Goal: Task Accomplishment & Management: Manage account settings

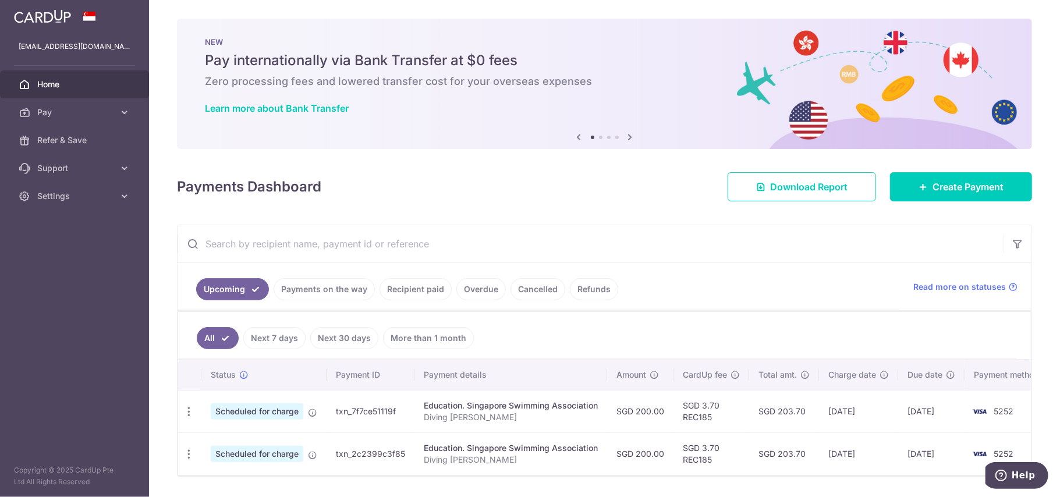
scroll to position [47, 0]
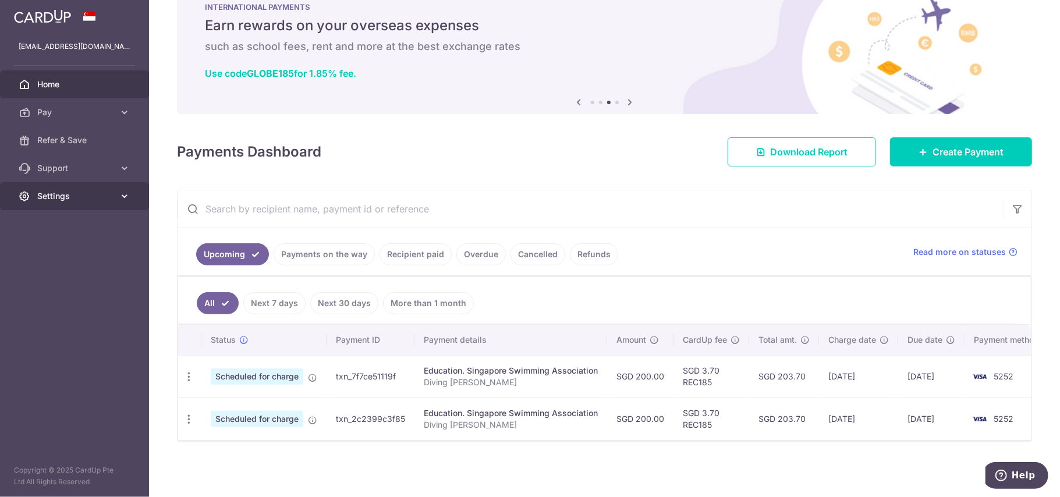
click at [65, 191] on span "Settings" at bounding box center [75, 196] width 77 height 12
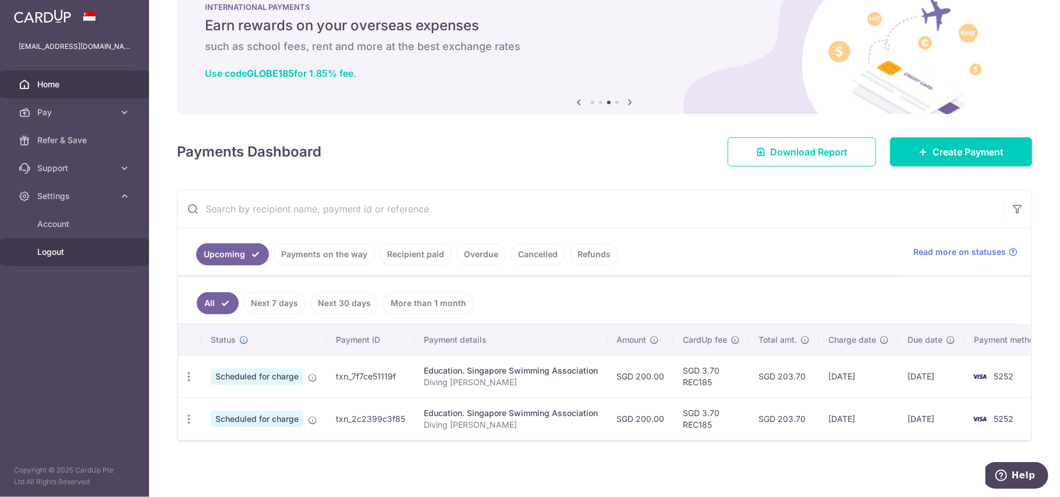
click at [58, 252] on span "Logout" at bounding box center [75, 252] width 77 height 12
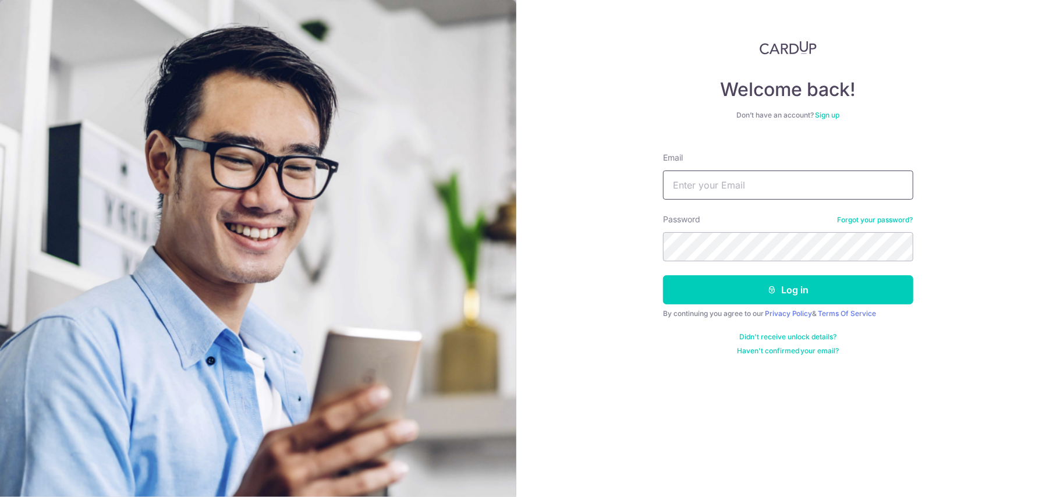
click at [676, 178] on input "Email" at bounding box center [788, 185] width 250 height 29
type input "[EMAIL_ADDRESS][DOMAIN_NAME]"
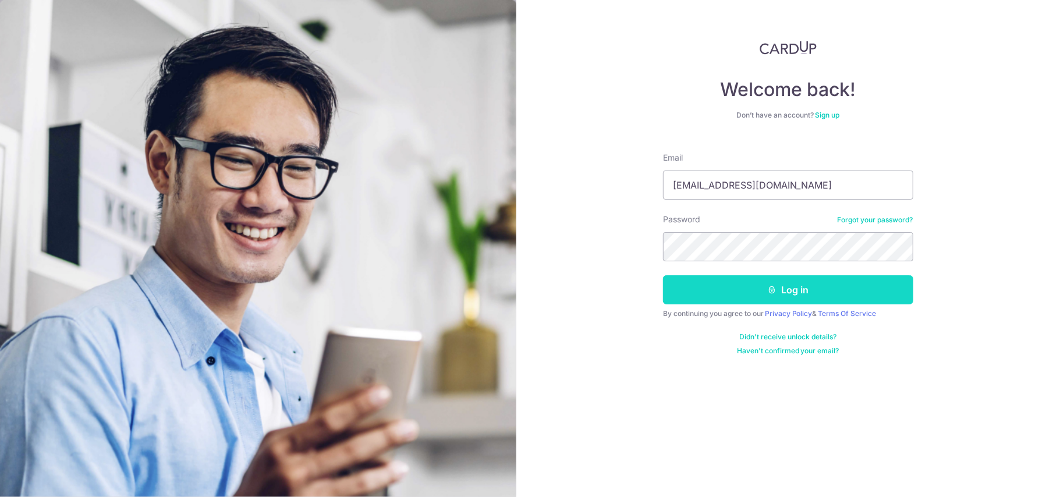
click at [704, 296] on button "Log in" at bounding box center [788, 289] width 250 height 29
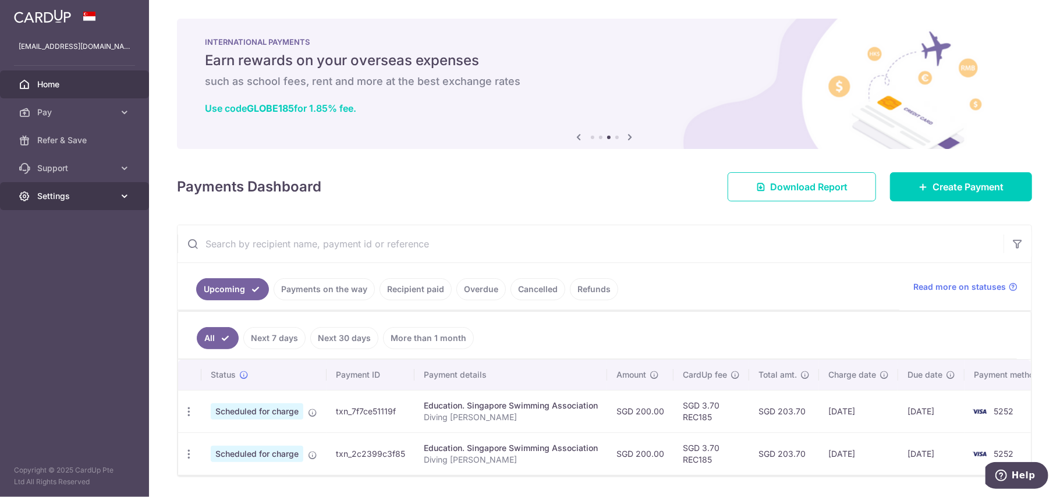
click at [68, 198] on span "Settings" at bounding box center [75, 196] width 77 height 12
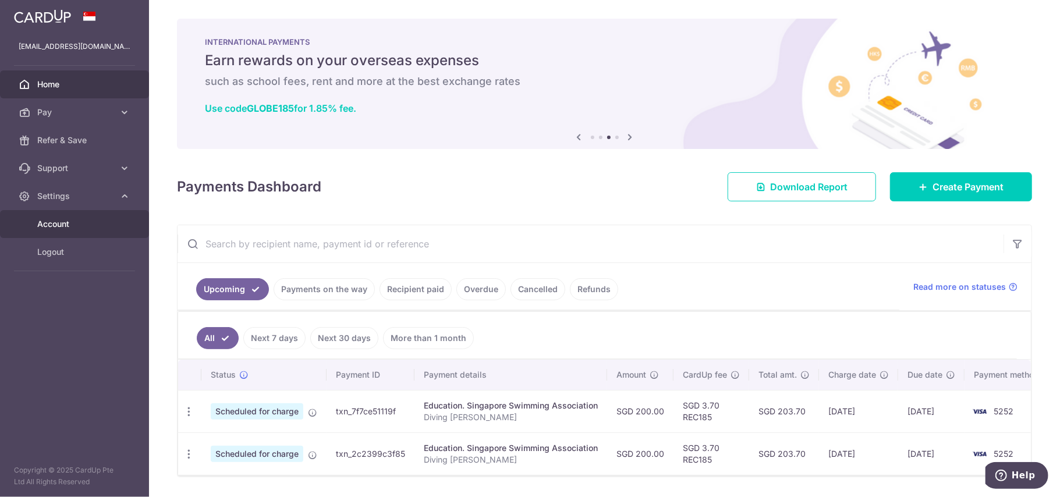
click at [54, 226] on span "Account" at bounding box center [75, 224] width 77 height 12
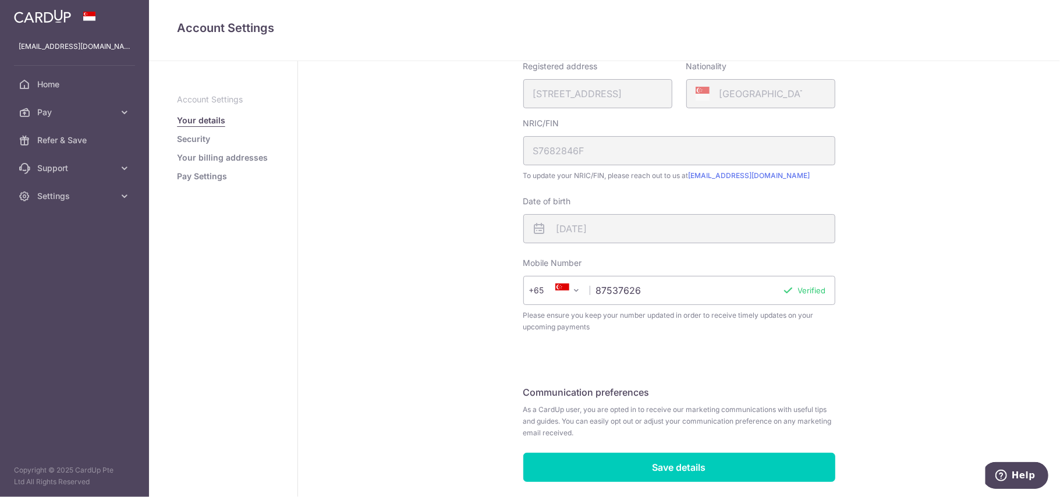
scroll to position [250, 0]
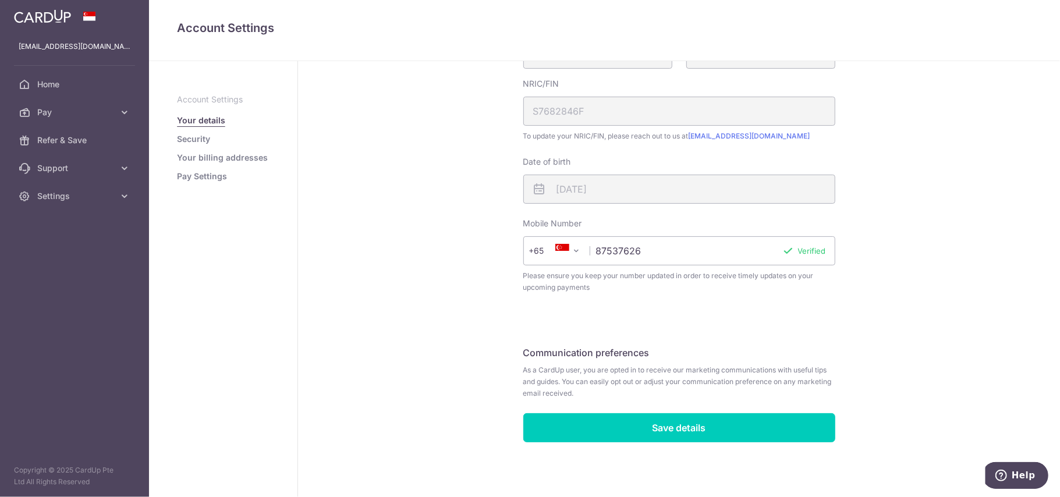
click at [493, 252] on input "87537626" at bounding box center [679, 250] width 312 height 29
type input "8"
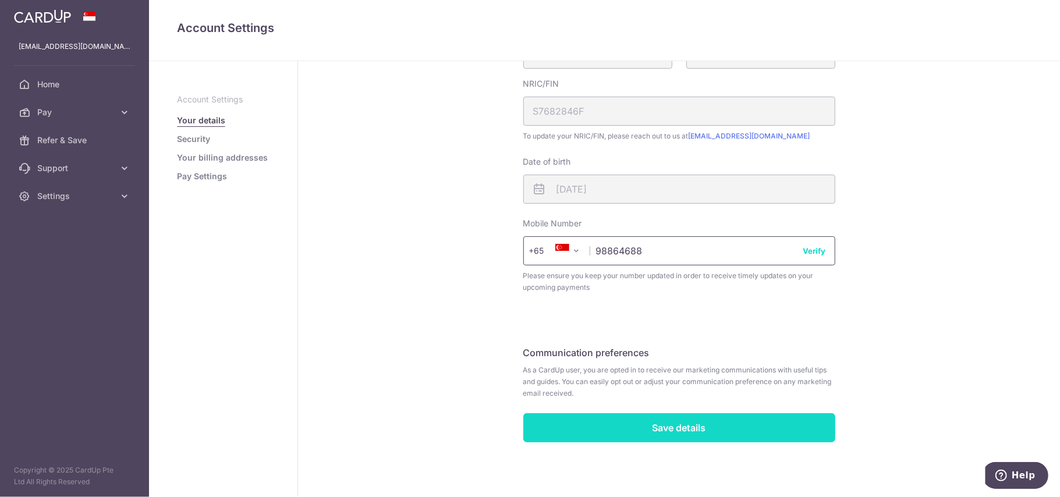
type input "98864688"
click at [493, 373] on input "Save details" at bounding box center [679, 427] width 312 height 29
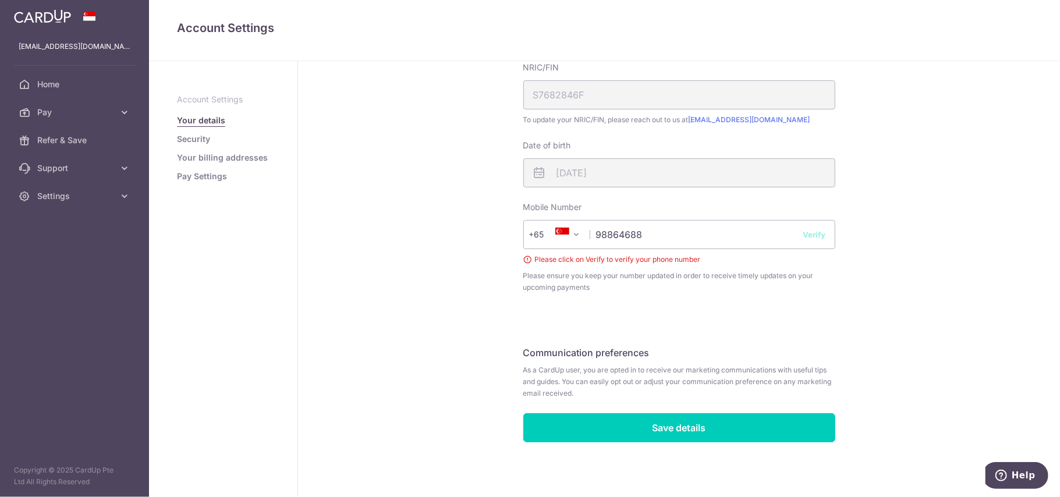
click at [809, 238] on button "Verify" at bounding box center [814, 235] width 23 height 12
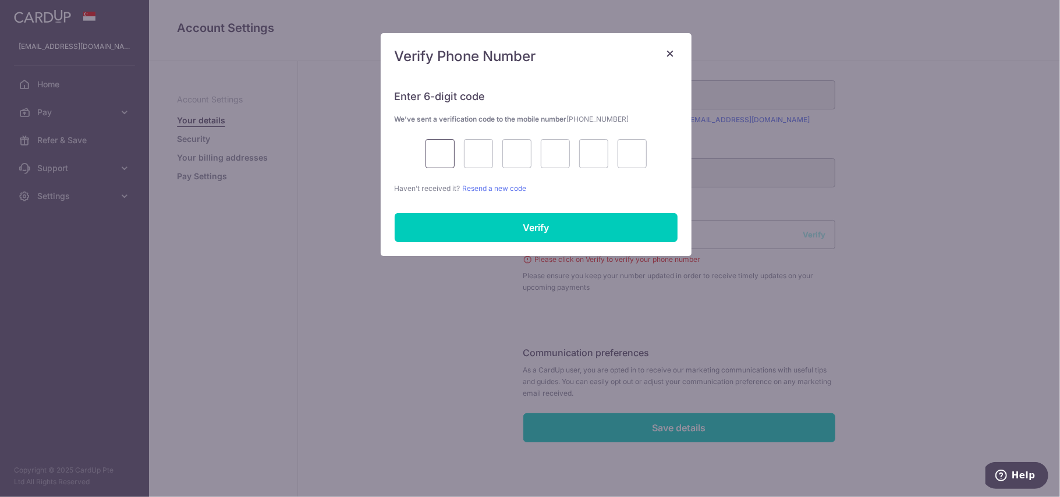
click at [431, 157] on input "text" at bounding box center [440, 153] width 29 height 29
type input "9"
type input "4"
type input "6"
type input "0"
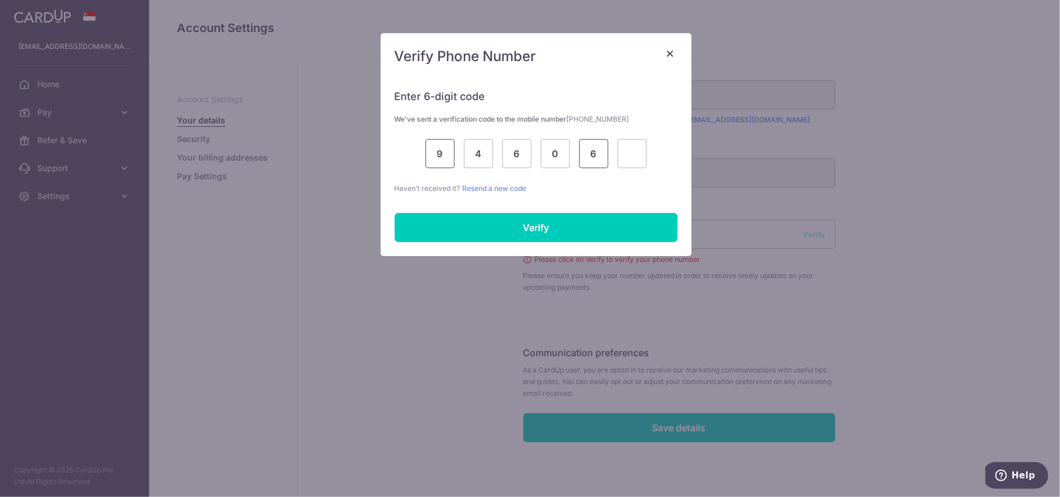
type input "6"
type input "5"
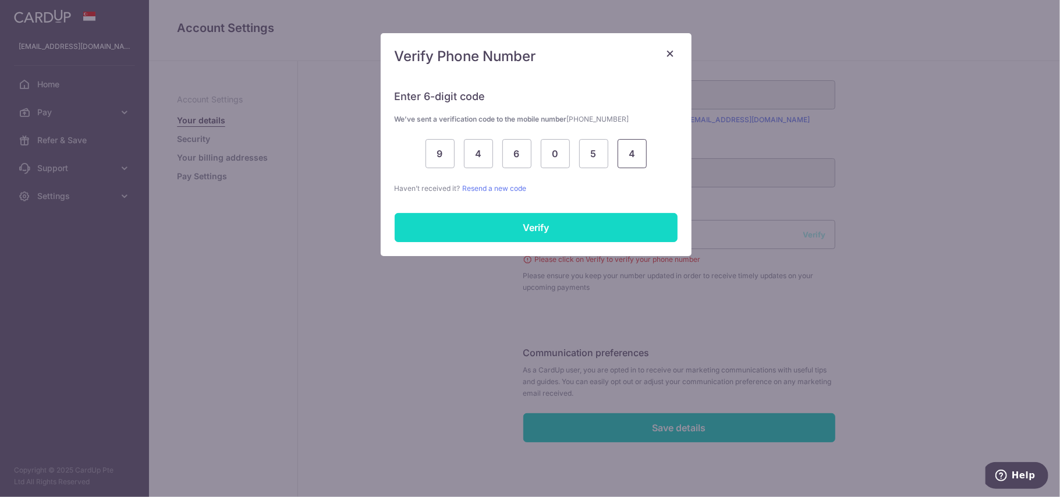
type input "4"
click at [467, 227] on input "Verify" at bounding box center [536, 227] width 283 height 29
click at [543, 226] on input "Verify" at bounding box center [536, 227] width 283 height 29
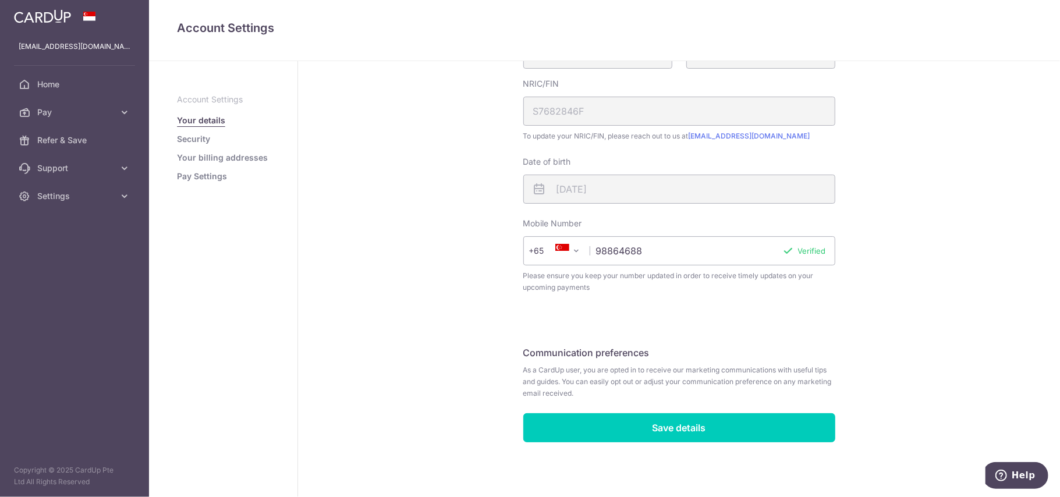
scroll to position [250, 0]
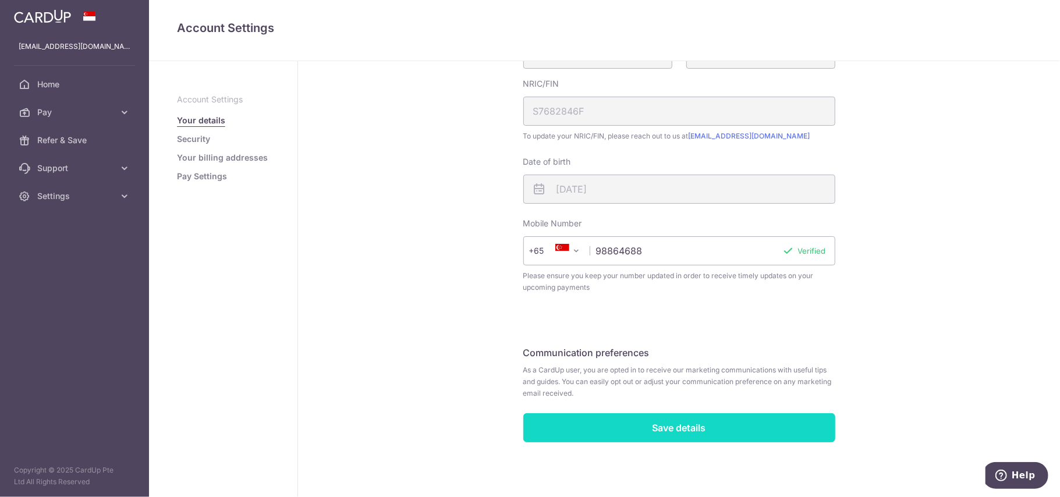
click at [646, 430] on input "Save details" at bounding box center [679, 427] width 312 height 29
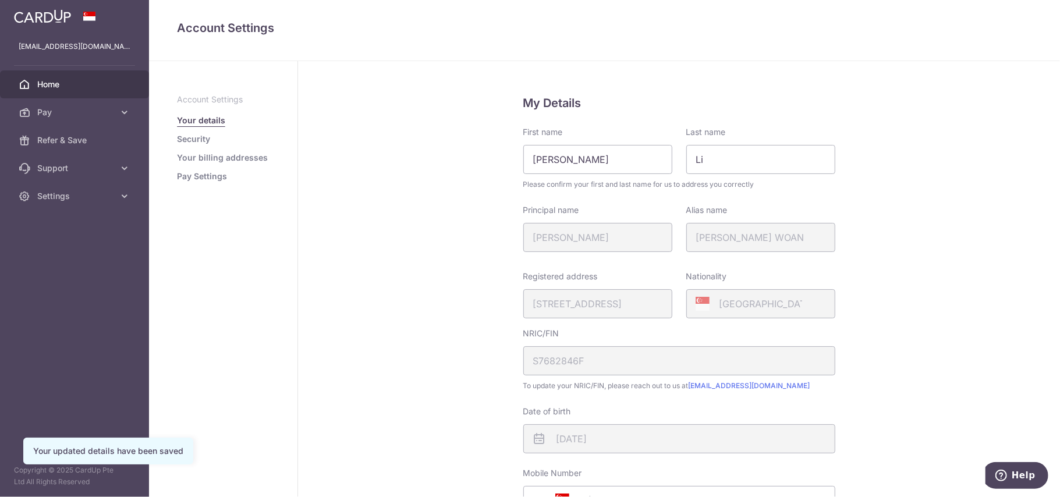
click at [45, 77] on link "Home" at bounding box center [74, 84] width 149 height 28
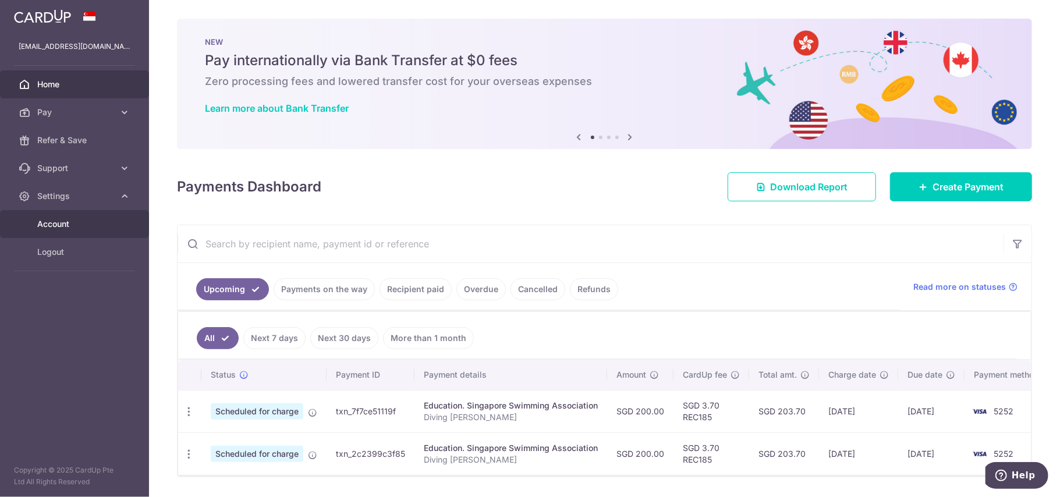
click at [47, 217] on link "Account" at bounding box center [74, 224] width 149 height 28
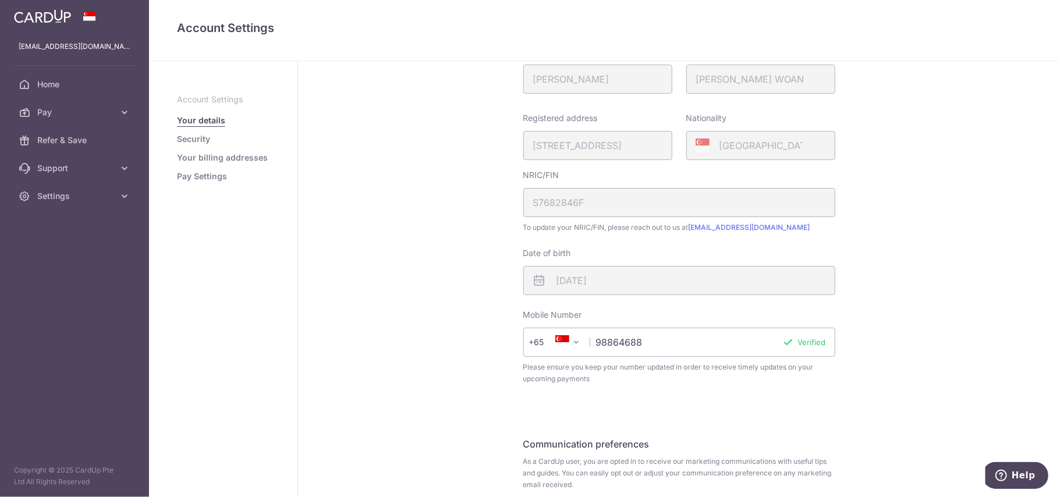
scroll to position [250, 0]
